Goal: Register for event/course

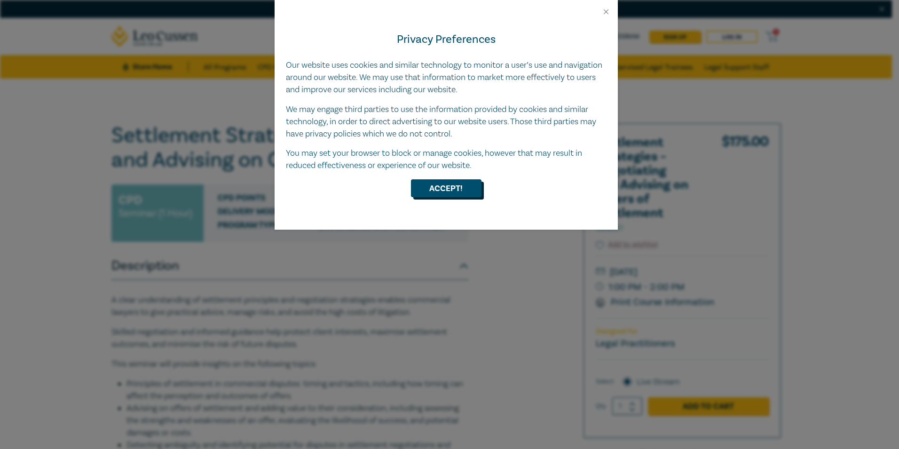
click at [442, 192] on button "Accept!" at bounding box center [446, 188] width 71 height 18
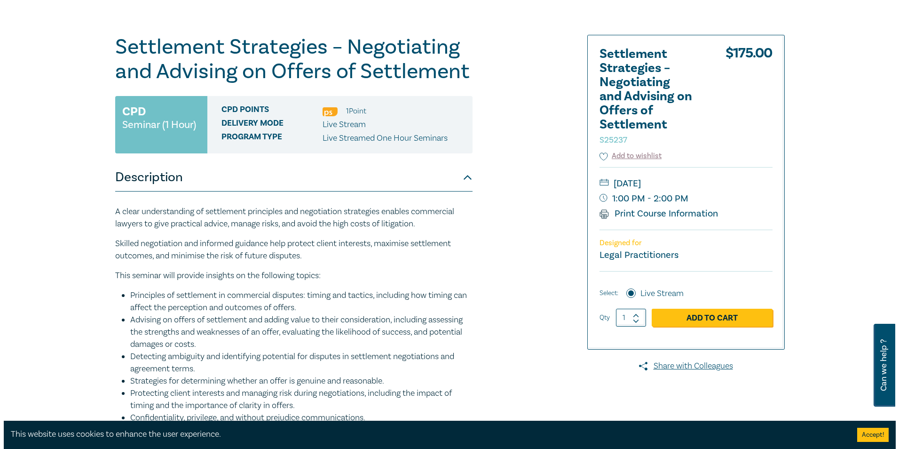
scroll to position [94, 0]
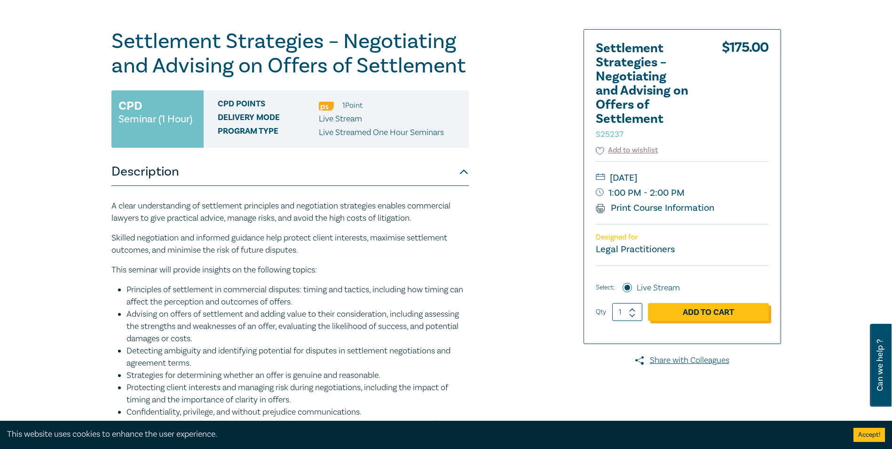
click at [745, 315] on link "Add to Cart" at bounding box center [708, 312] width 121 height 18
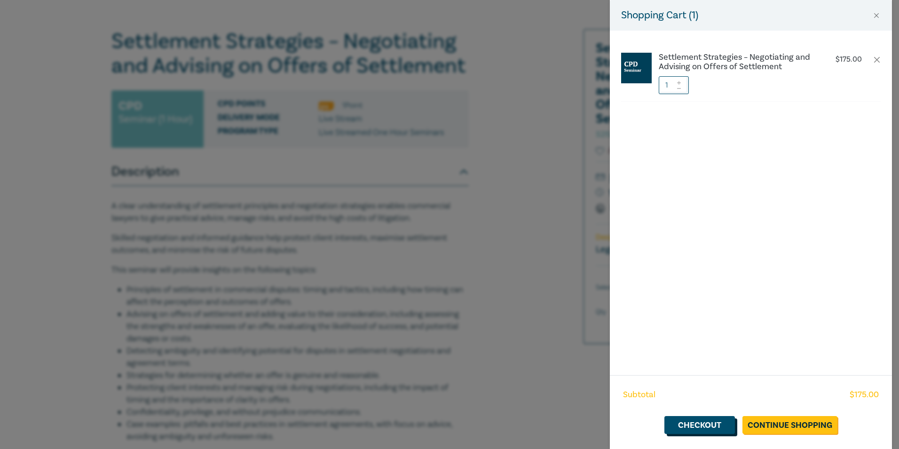
click at [699, 423] on link "Checkout" at bounding box center [699, 425] width 71 height 18
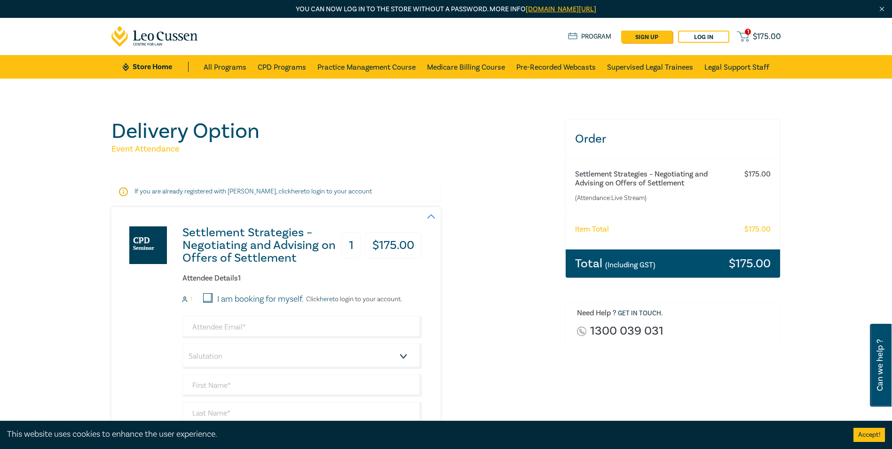
click at [483, 281] on div "Settlement Strategies – Negotiating and Advising on Offers of Settlement 1 $ 17…" at bounding box center [332, 368] width 442 height 322
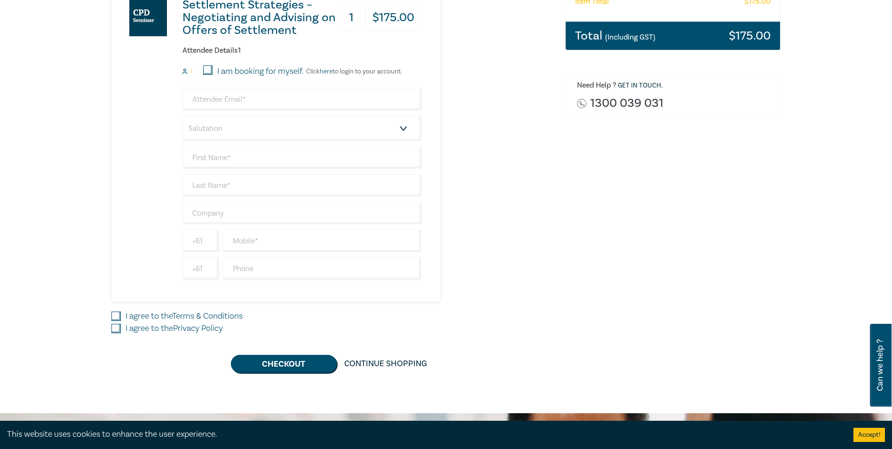
scroll to position [235, 0]
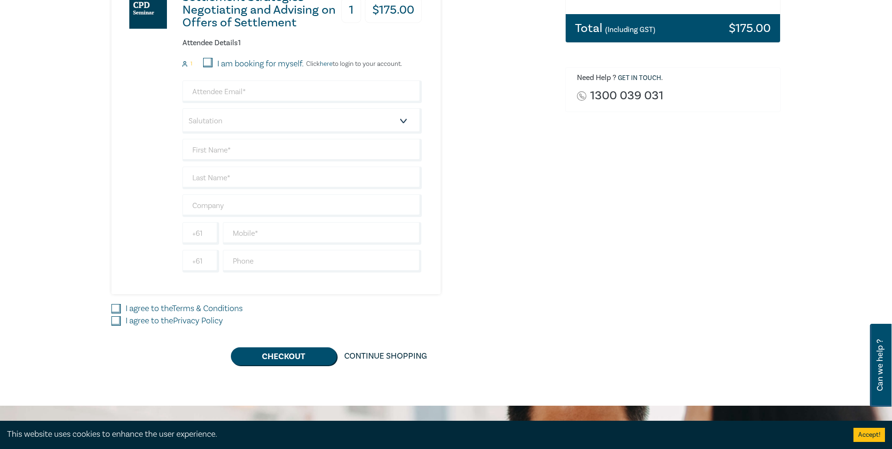
click at [112, 309] on input "I agree to the Terms & Conditions" at bounding box center [115, 308] width 9 height 9
checkbox input "true"
click at [115, 321] on input "I agree to the Privacy Policy" at bounding box center [115, 320] width 9 height 9
checkbox input "true"
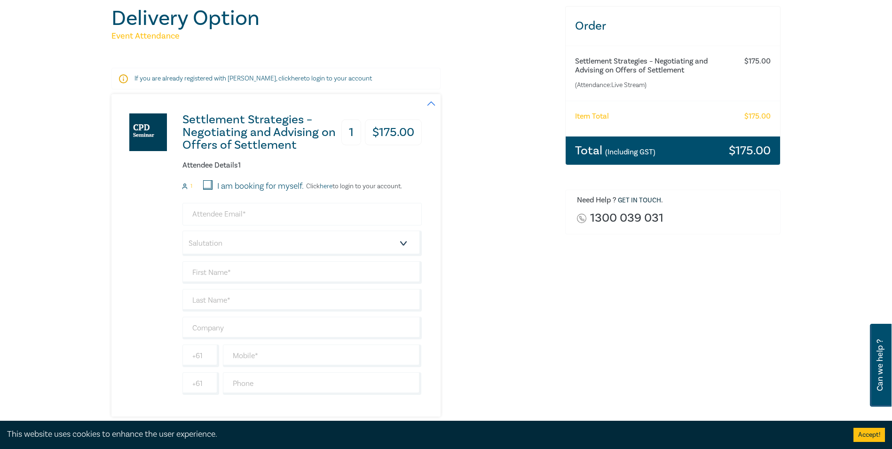
scroll to position [94, 0]
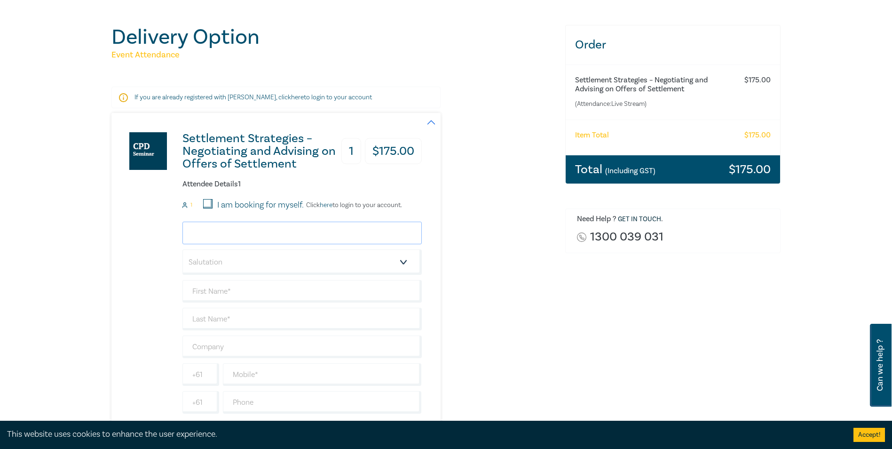
click at [286, 233] on input "email" at bounding box center [301, 232] width 239 height 23
type input "[PERSON_NAME][EMAIL_ADDRESS][DOMAIN_NAME]"
click at [326, 268] on select "Salutation Mr. Mrs. Ms. Miss Dr. Prof. Other" at bounding box center [301, 261] width 239 height 25
select select "Ms."
click at [182, 249] on select "Salutation Mr. Mrs. Ms. Miss Dr. Prof. Other" at bounding box center [301, 261] width 239 height 25
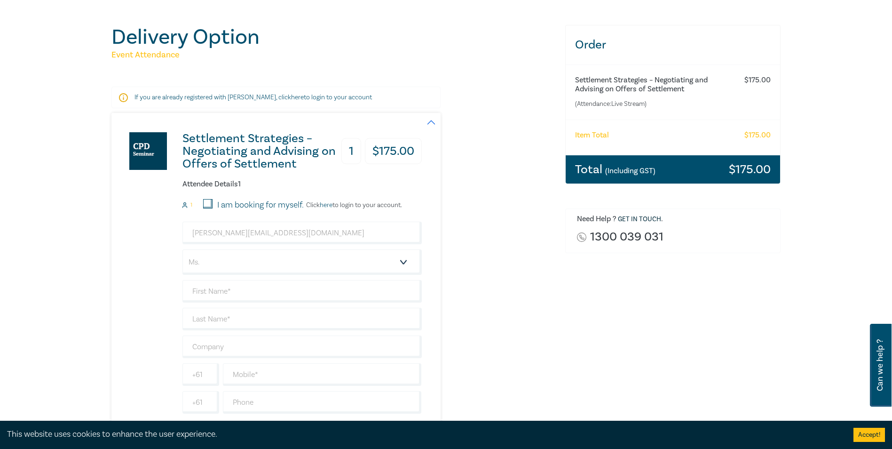
click at [544, 310] on div "Settlement Strategies – Negotiating and Advising on Offers of Settlement 1 $ 17…" at bounding box center [332, 274] width 442 height 322
click at [305, 292] on input "text" at bounding box center [301, 291] width 239 height 23
type input "[PERSON_NAME]"
click at [294, 318] on input "text" at bounding box center [301, 319] width 239 height 23
type input "[PERSON_NAME]"
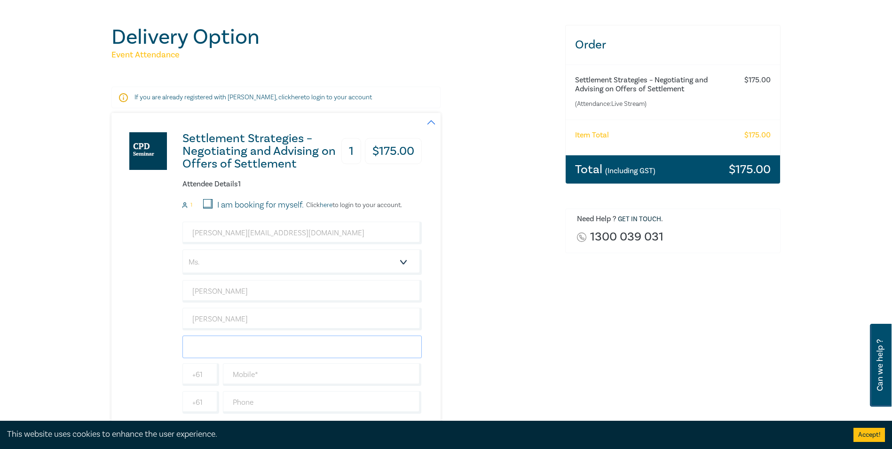
click at [287, 344] on input "text" at bounding box center [301, 346] width 239 height 23
type input "[PERSON_NAME] Lawyers"
click at [485, 325] on div "Settlement Strategies – Negotiating and Advising on Offers of Settlement 1 $ 17…" at bounding box center [332, 274] width 442 height 322
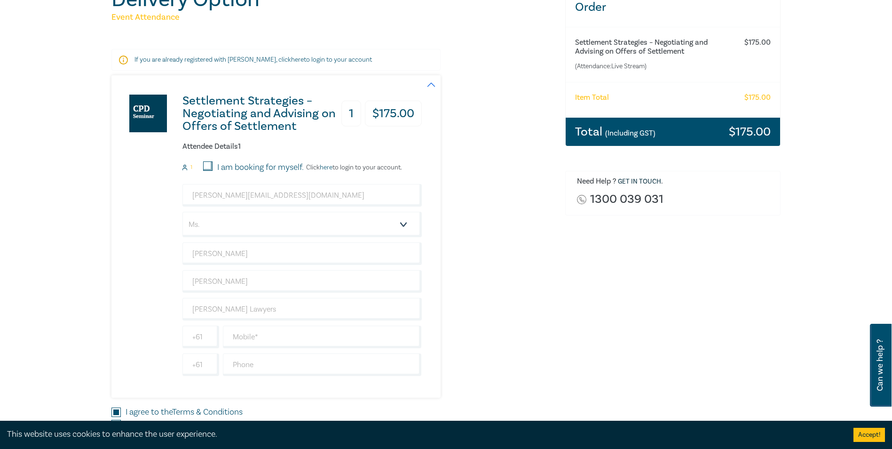
scroll to position [235, 0]
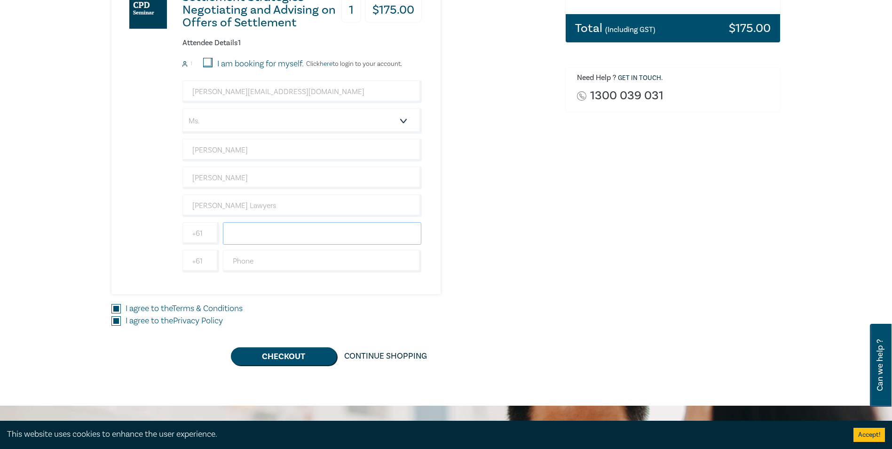
click at [270, 229] on input "text" at bounding box center [322, 233] width 199 height 23
drag, startPoint x: 544, startPoint y: 254, endPoint x: 537, endPoint y: 252, distance: 7.0
click at [544, 254] on div "Settlement Strategies – Negotiating and Advising on Offers of Settlement 1 $ 17…" at bounding box center [332, 133] width 442 height 322
click at [350, 265] on input "text" at bounding box center [322, 261] width 199 height 23
type input "1300 784 156"
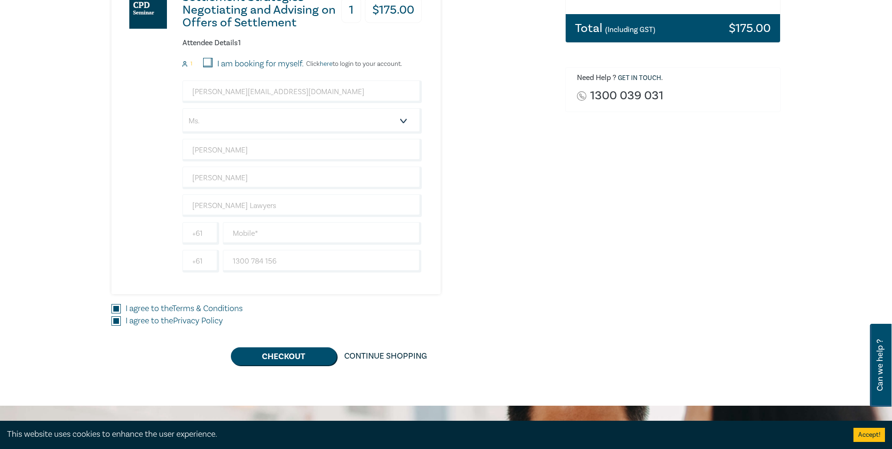
click at [576, 249] on div "Order Settlement Strategies – Negotiating and Advising on Offers of Settlement …" at bounding box center [673, 124] width 227 height 481
click at [378, 225] on input "text" at bounding box center [322, 233] width 199 height 23
type input "0413157257"
click at [585, 256] on div "Order Settlement Strategies – Negotiating and Advising on Offers of Settlement …" at bounding box center [673, 124] width 227 height 481
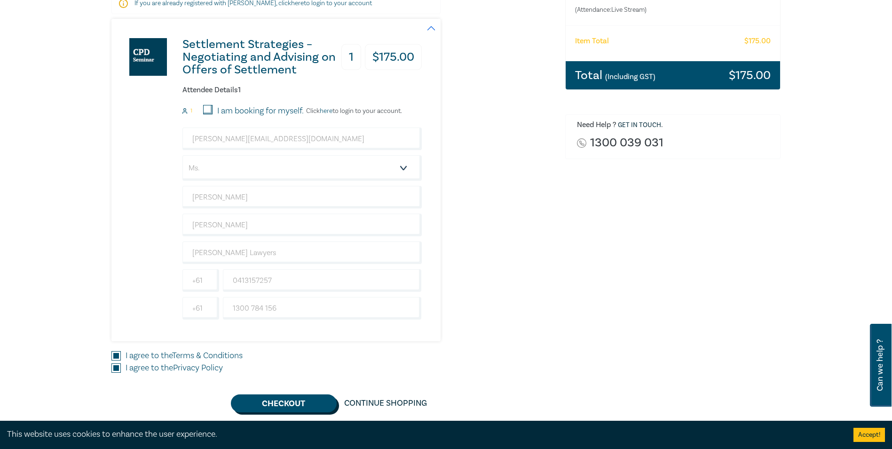
click at [299, 403] on button "Checkout" at bounding box center [284, 403] width 106 height 18
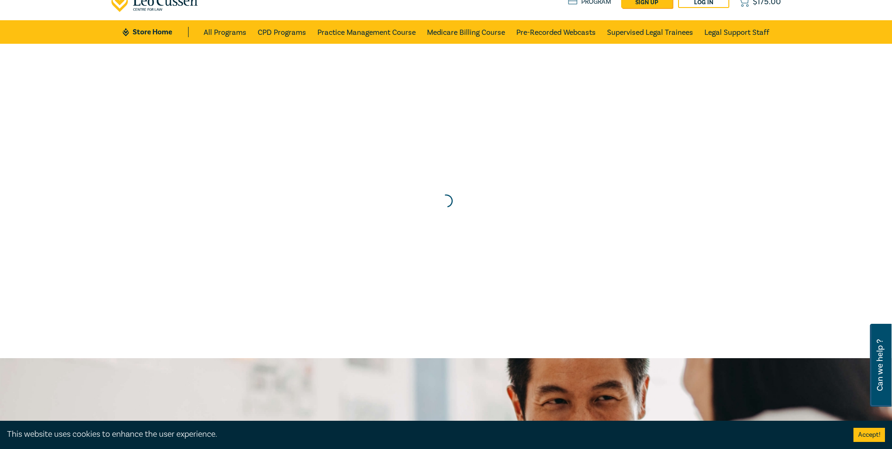
scroll to position [0, 0]
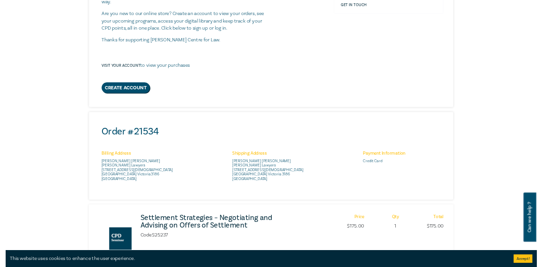
scroll to position [188, 0]
